Goal: Check status: Check status

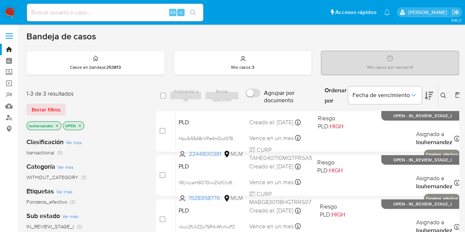
click at [94, 11] on input at bounding box center [115, 13] width 176 height 10
paste input "437389237"
type input "437389237"
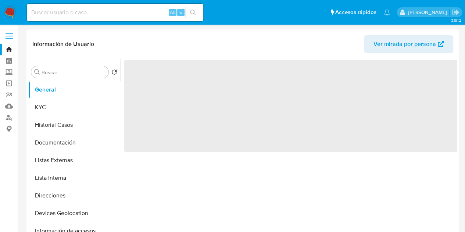
select select "10"
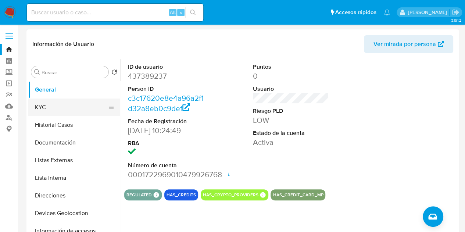
click at [47, 103] on button "KYC" at bounding box center [71, 107] width 86 height 18
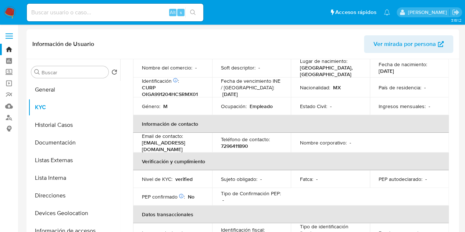
scroll to position [102, 0]
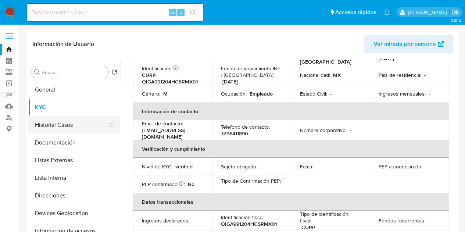
click at [60, 125] on button "Historial Casos" at bounding box center [71, 125] width 86 height 18
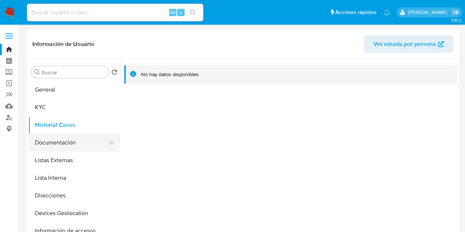
click at [68, 141] on button "Documentación" at bounding box center [71, 143] width 86 height 18
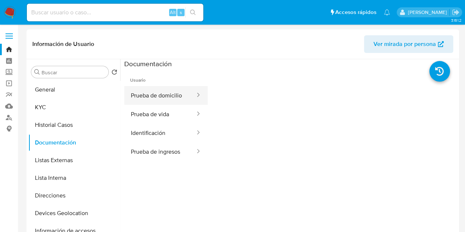
click at [170, 88] on button "Prueba de domicilio" at bounding box center [160, 95] width 72 height 19
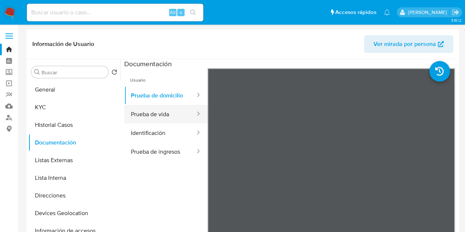
click at [156, 120] on button "Prueba de vida" at bounding box center [160, 114] width 72 height 19
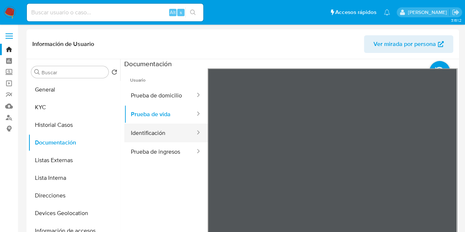
click at [154, 135] on button "Identificación" at bounding box center [160, 132] width 72 height 19
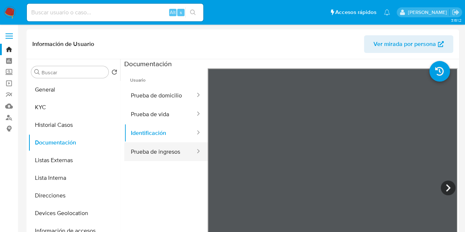
click at [154, 145] on button "Prueba de ingresos" at bounding box center [160, 151] width 72 height 19
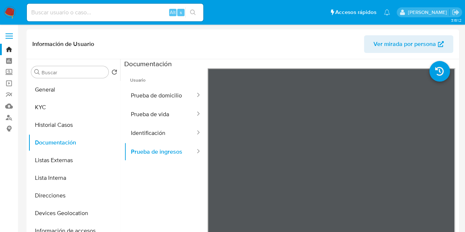
click at [80, 12] on input at bounding box center [115, 13] width 176 height 10
paste input "1410135682"
type input "1410135682"
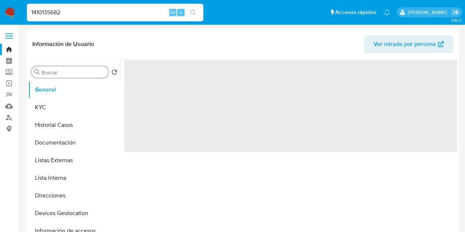
select select "10"
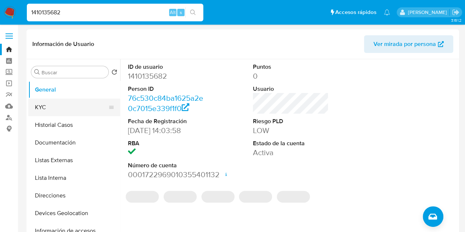
click at [86, 103] on button "KYC" at bounding box center [71, 107] width 86 height 18
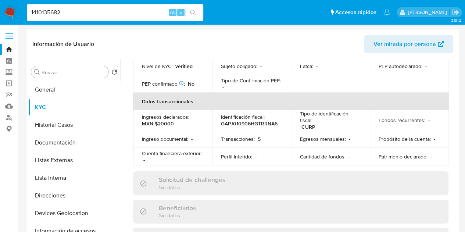
scroll to position [212, 0]
click at [75, 131] on button "Historial Casos" at bounding box center [71, 125] width 86 height 18
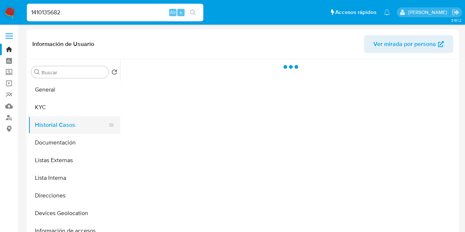
scroll to position [0, 0]
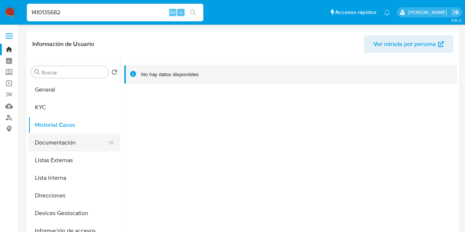
click at [63, 144] on button "Documentación" at bounding box center [71, 143] width 86 height 18
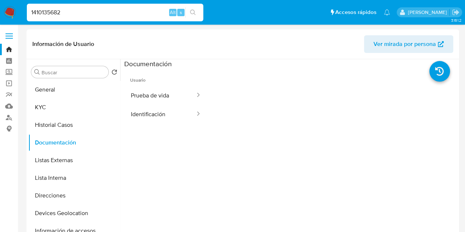
drag, startPoint x: 84, startPoint y: 8, endPoint x: 0, endPoint y: 9, distance: 84.5
click at [0, 9] on nav "Pausado Ver notificaciones 1410135682 Alt s Accesos rápidos Presiona las siguie…" at bounding box center [232, 12] width 465 height 25
paste input "528358776"
type input "1528358776"
click at [0, 9] on nav "Pausado Ver notificaciones 1528358776 Alt s Accesos rápidos Presiona las siguie…" at bounding box center [232, 12] width 465 height 25
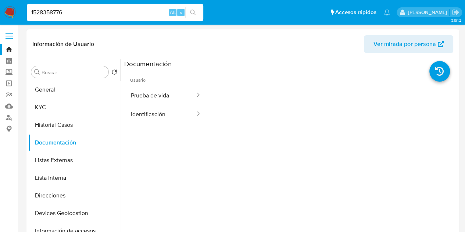
click at [71, 11] on input "1528358776" at bounding box center [115, 13] width 176 height 10
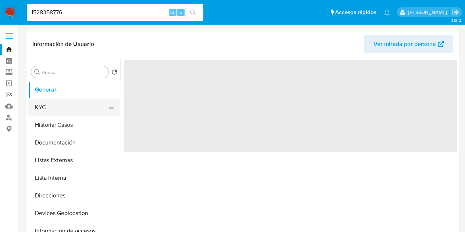
select select "10"
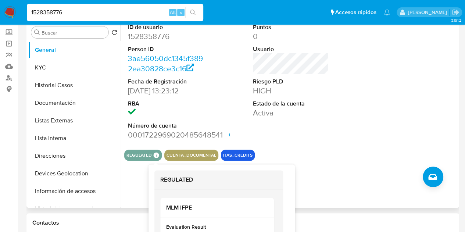
scroll to position [38, 0]
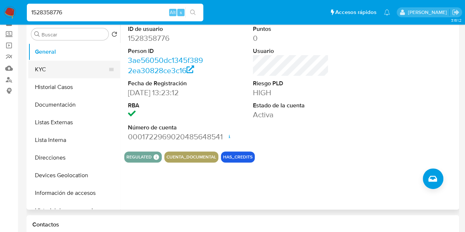
click at [40, 72] on button "KYC" at bounding box center [71, 70] width 86 height 18
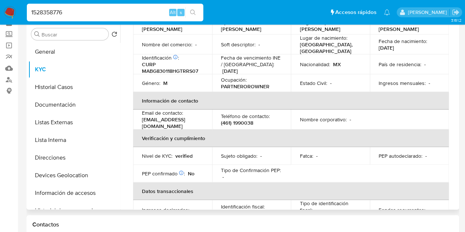
scroll to position [0, 0]
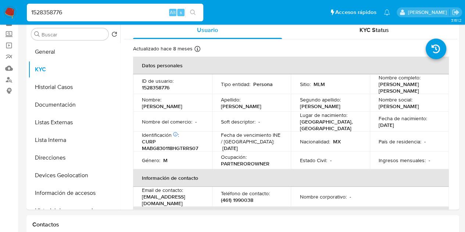
drag, startPoint x: 84, startPoint y: 11, endPoint x: 0, endPoint y: 8, distance: 83.8
click at [0, 8] on nav "Pausado Ver notificaciones 1528358776 Alt s Accesos rápidos Presiona las siguie…" at bounding box center [232, 12] width 465 height 25
paste input "233899045"
type input "233899045"
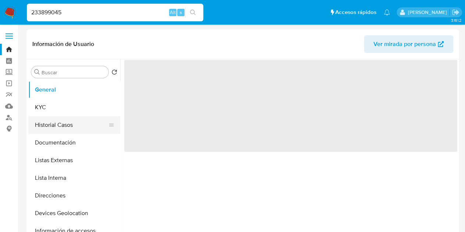
select select "10"
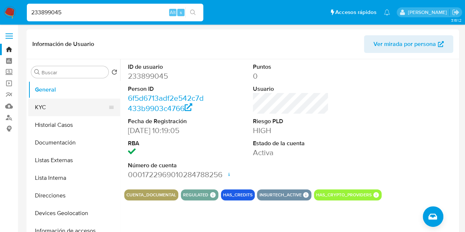
click at [71, 108] on button "KYC" at bounding box center [71, 107] width 86 height 18
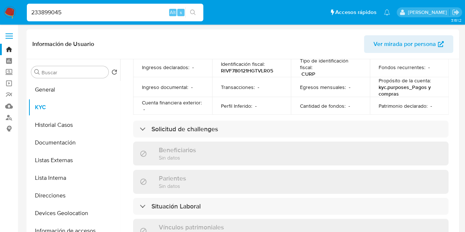
scroll to position [258, 0]
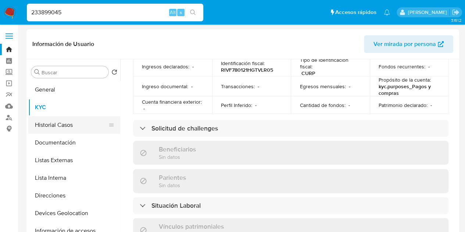
click at [68, 116] on button "Historial Casos" at bounding box center [71, 125] width 86 height 18
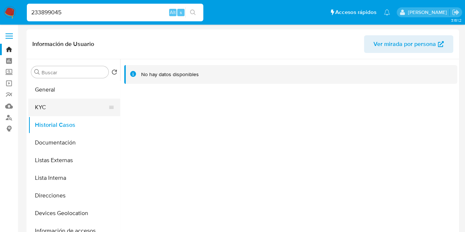
click at [47, 112] on button "KYC" at bounding box center [71, 107] width 86 height 18
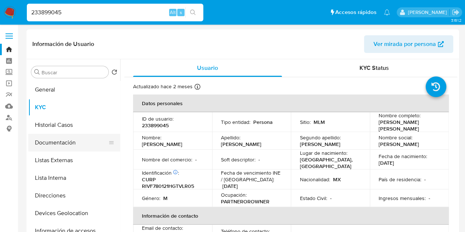
click at [68, 138] on button "Documentación" at bounding box center [71, 143] width 86 height 18
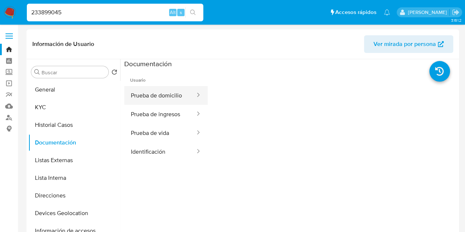
click at [173, 98] on button "Prueba de domicilio" at bounding box center [160, 95] width 72 height 19
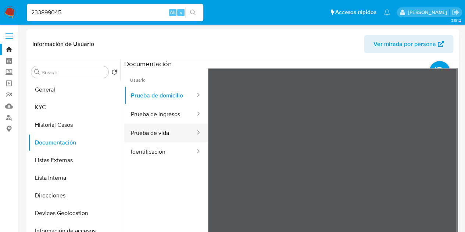
click at [155, 134] on button "Prueba de vida" at bounding box center [160, 132] width 72 height 19
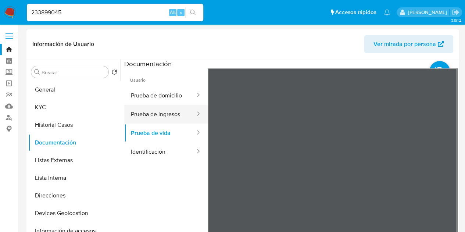
click at [167, 114] on button "Prueba de ingresos" at bounding box center [160, 114] width 72 height 19
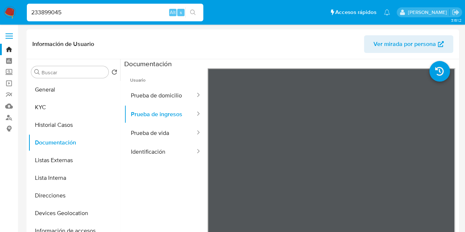
click at [156, 185] on ul "Usuario Prueba de domicilio Prueba de ingresos Prueba de vida Identificación" at bounding box center [165, 174] width 83 height 212
click at [62, 154] on button "Listas Externas" at bounding box center [71, 160] width 86 height 18
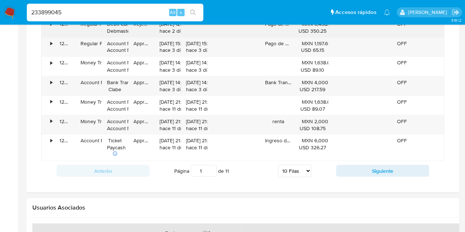
scroll to position [634, 0]
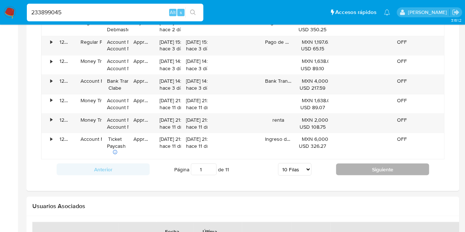
click at [364, 169] on button "Siguiente" at bounding box center [382, 169] width 93 height 12
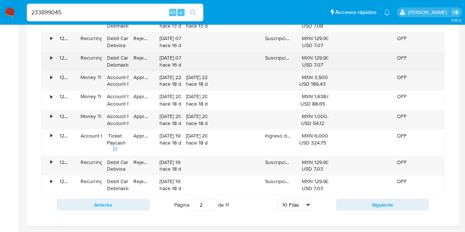
scroll to position [613, 0]
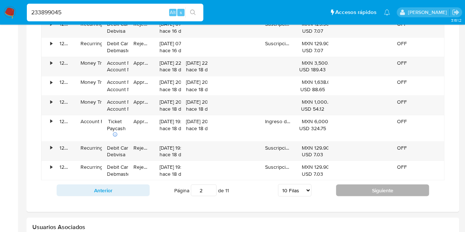
click at [381, 189] on button "Siguiente" at bounding box center [382, 190] width 93 height 12
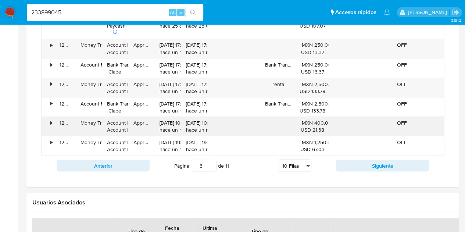
scroll to position [645, 0]
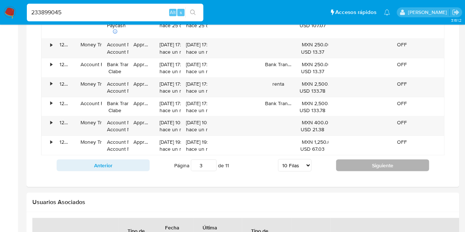
click at [347, 162] on button "Siguiente" at bounding box center [382, 165] width 93 height 12
type input "4"
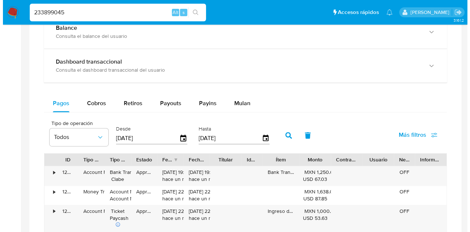
scroll to position [427, 0]
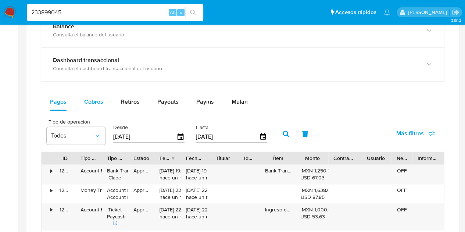
click at [93, 104] on span "Cobros" at bounding box center [93, 101] width 19 height 8
select select "10"
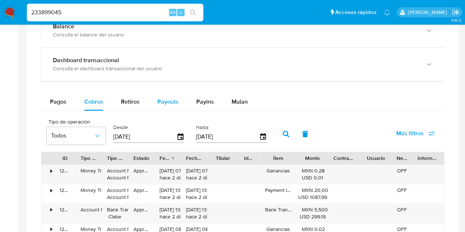
click at [173, 102] on span "Payouts" at bounding box center [167, 101] width 21 height 8
select select "10"
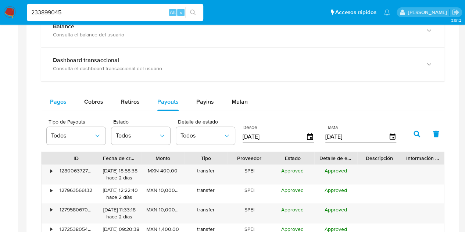
click at [63, 104] on span "Pagos" at bounding box center [58, 101] width 17 height 8
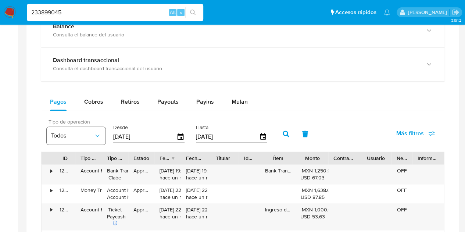
click at [92, 133] on span "Todos" at bounding box center [72, 135] width 43 height 7
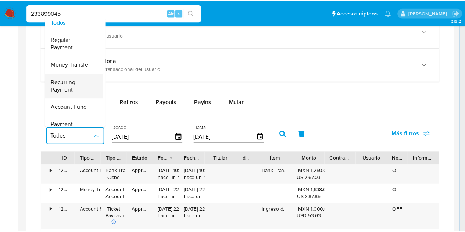
scroll to position [0, 0]
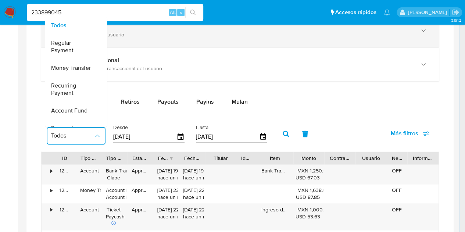
click at [259, 42] on div "Balance Consulta el balance del usuario" at bounding box center [239, 30] width 397 height 33
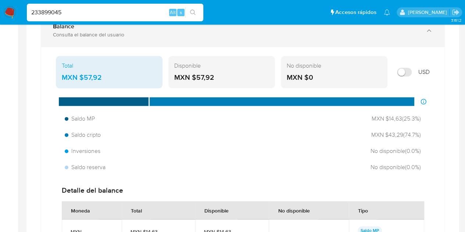
click at [110, 44] on div "Balance Consulta el balance del usuario" at bounding box center [242, 30] width 403 height 33
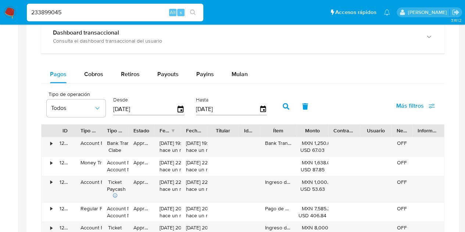
scroll to position [455, 0]
click at [95, 69] on span "Cobros" at bounding box center [93, 73] width 19 height 8
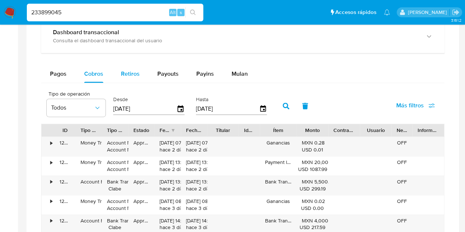
click at [126, 72] on span "Retiros" at bounding box center [130, 73] width 19 height 8
select select "10"
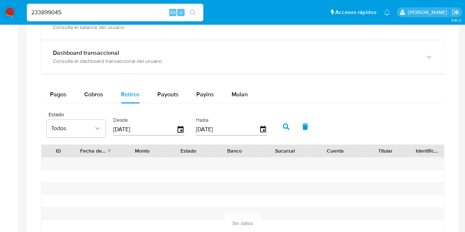
scroll to position [434, 0]
click at [165, 90] on span "Payouts" at bounding box center [167, 94] width 21 height 8
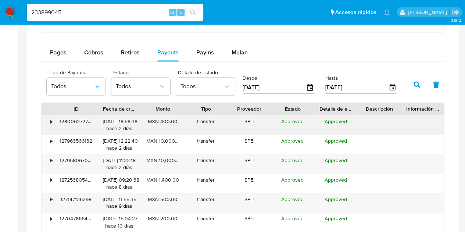
scroll to position [459, 0]
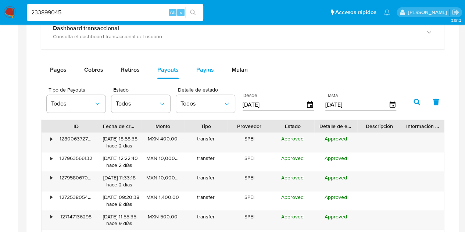
click at [215, 73] on button "Payins" at bounding box center [204, 70] width 35 height 18
select select "10"
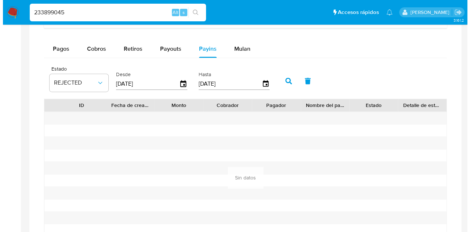
scroll to position [488, 0]
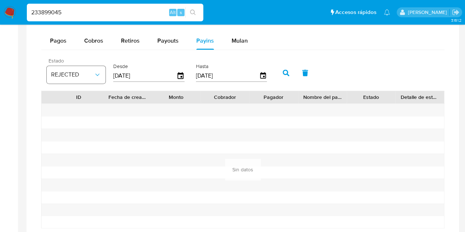
click at [90, 74] on span "REJECTED" at bounding box center [72, 74] width 43 height 7
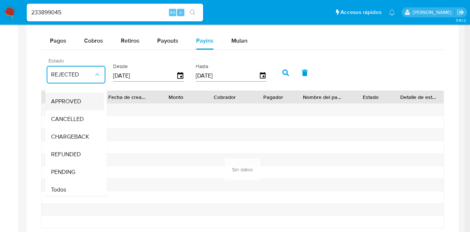
scroll to position [54, 0]
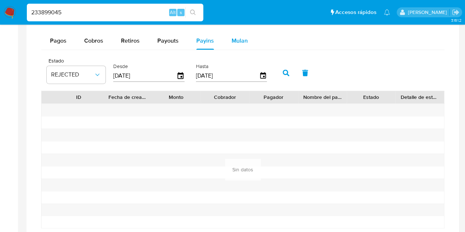
click at [240, 35] on div "Mulan" at bounding box center [239, 41] width 16 height 18
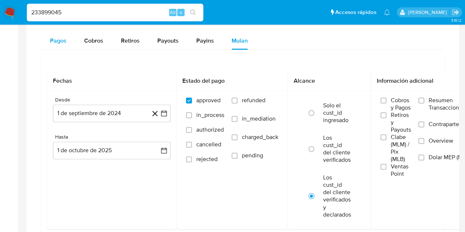
click at [68, 36] on button "Pagos" at bounding box center [58, 41] width 34 height 18
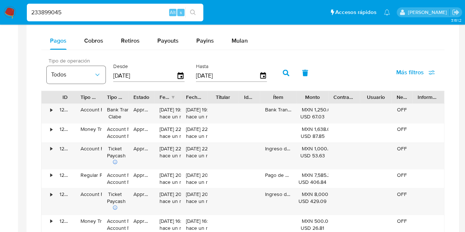
click at [97, 78] on button "Todos" at bounding box center [76, 75] width 59 height 18
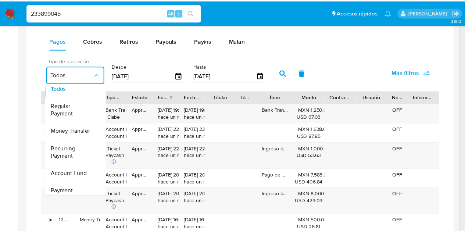
scroll to position [0, 0]
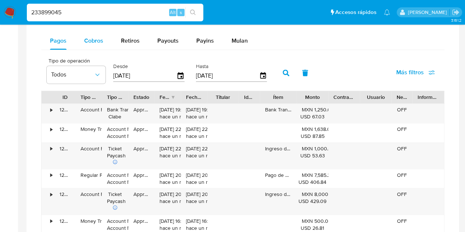
click at [98, 39] on span "Cobros" at bounding box center [93, 40] width 19 height 8
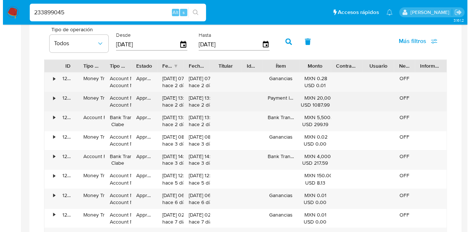
scroll to position [519, 0]
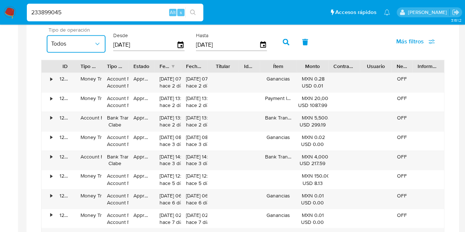
click at [91, 45] on span "Todos" at bounding box center [72, 43] width 43 height 7
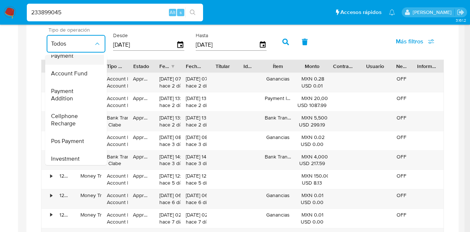
scroll to position [108, 0]
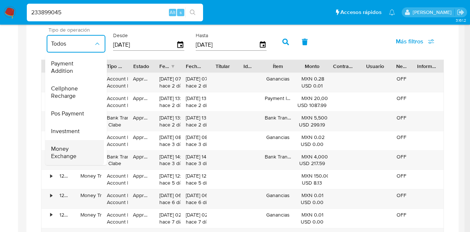
click at [67, 145] on span "Money Exchange" at bounding box center [72, 152] width 43 height 15
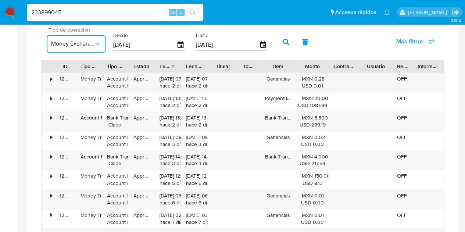
click at [97, 43] on icon "button" at bounding box center [97, 43] width 7 height 7
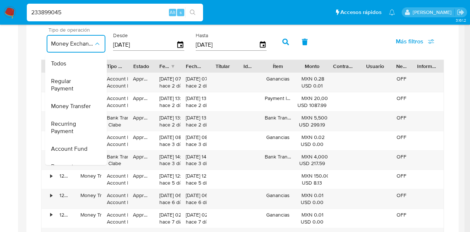
scroll to position [108, 0]
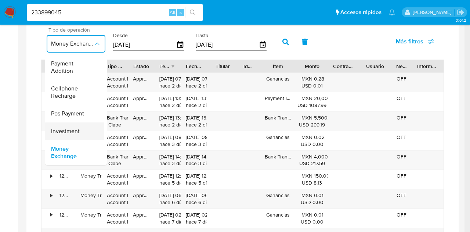
click at [63, 122] on div "Investment" at bounding box center [72, 131] width 43 height 18
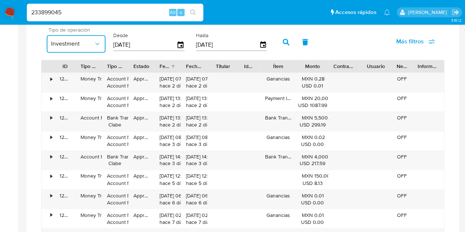
click at [100, 43] on icon "button" at bounding box center [97, 43] width 7 height 7
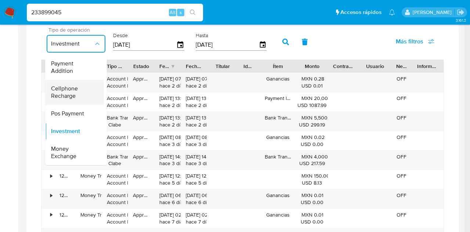
click at [73, 87] on span "Cellphone Recharge" at bounding box center [72, 92] width 43 height 15
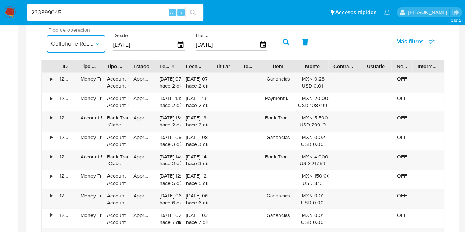
click at [92, 37] on button "Cellphone Recharge" at bounding box center [76, 44] width 59 height 18
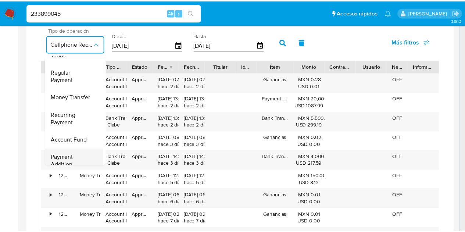
scroll to position [0, 0]
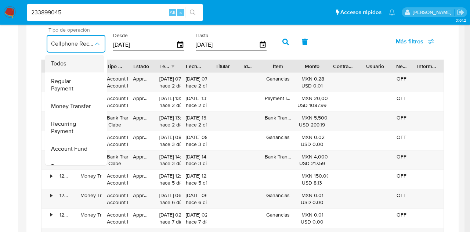
click at [69, 66] on div "Todos" at bounding box center [72, 64] width 43 height 18
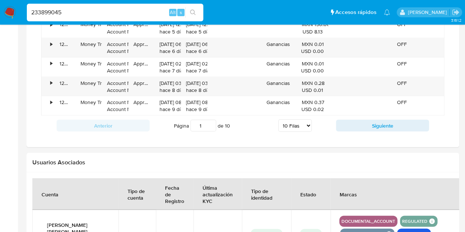
scroll to position [671, 0]
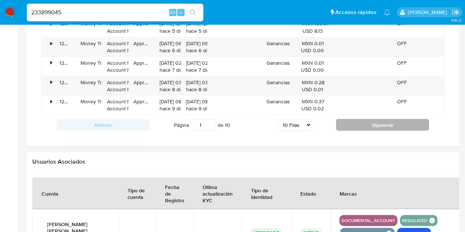
click at [363, 120] on button "Siguiente" at bounding box center [382, 125] width 93 height 12
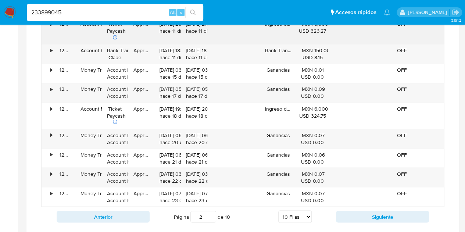
scroll to position [595, 0]
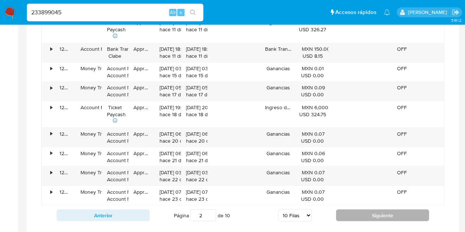
click at [386, 210] on button "Siguiente" at bounding box center [382, 215] width 93 height 12
type input "3"
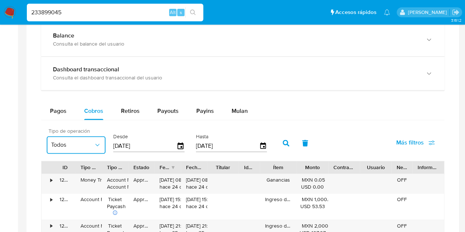
scroll to position [421, 0]
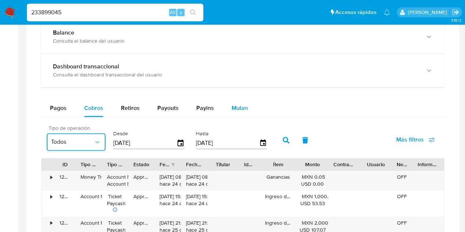
click at [224, 107] on button "Mulan" at bounding box center [240, 108] width 34 height 18
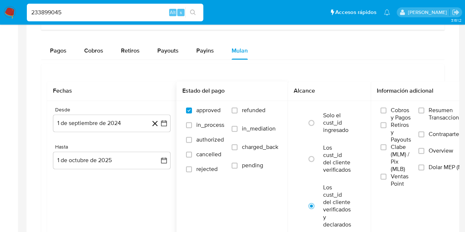
scroll to position [525, 0]
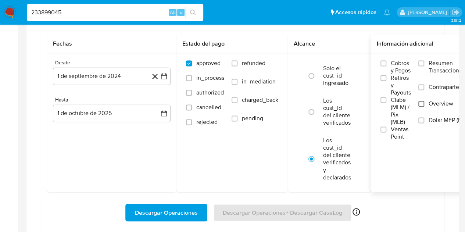
click at [424, 101] on input "Overview" at bounding box center [421, 104] width 6 height 6
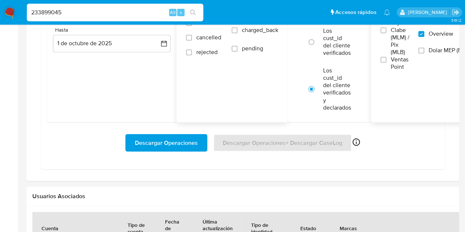
scroll to position [596, 0]
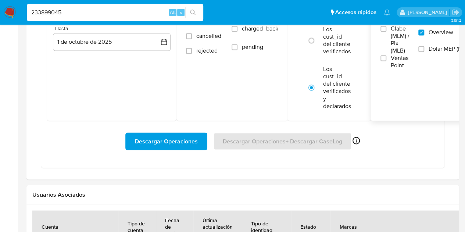
click at [174, 136] on span "Descargar Operaciones" at bounding box center [166, 141] width 63 height 16
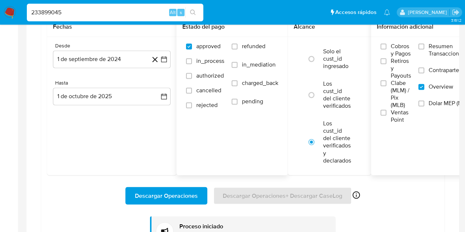
scroll to position [540, 0]
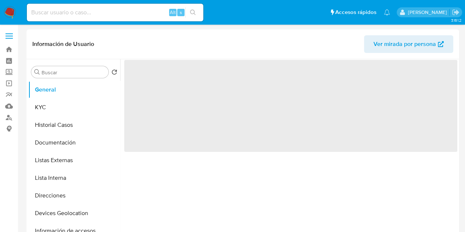
select select "10"
